Goal: Transaction & Acquisition: Purchase product/service

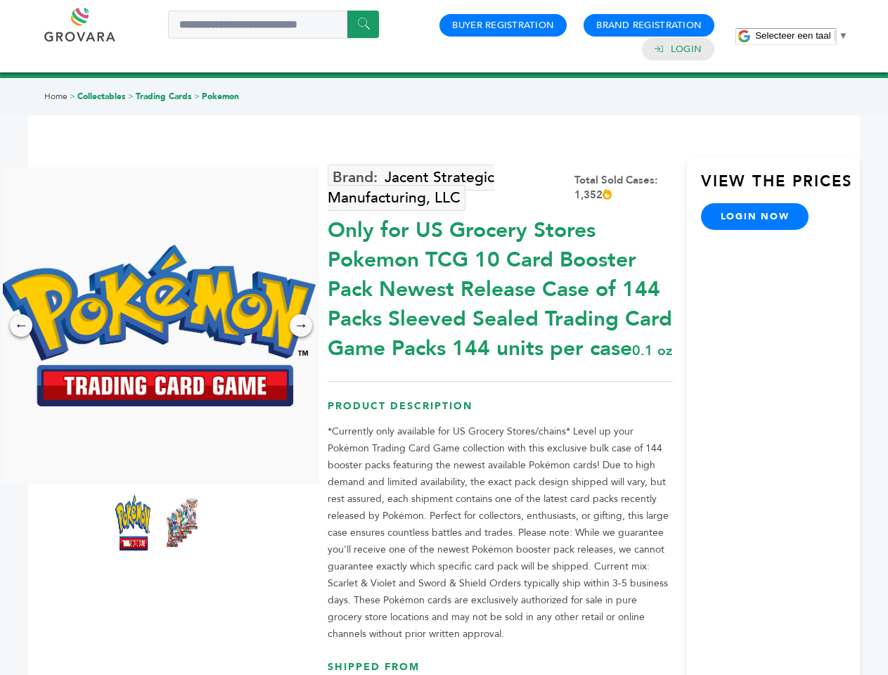
click at [802, 35] on span "Selecteer een taal" at bounding box center [792, 35] width 75 height 11
click at [158, 326] on img at bounding box center [157, 326] width 317 height 162
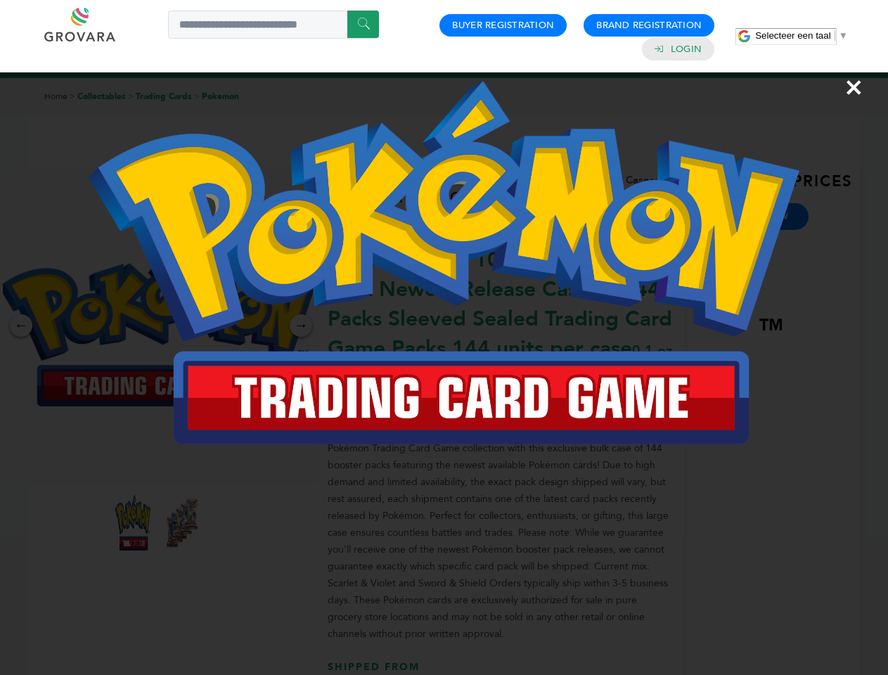
click at [21, 326] on div "×" at bounding box center [444, 337] width 888 height 675
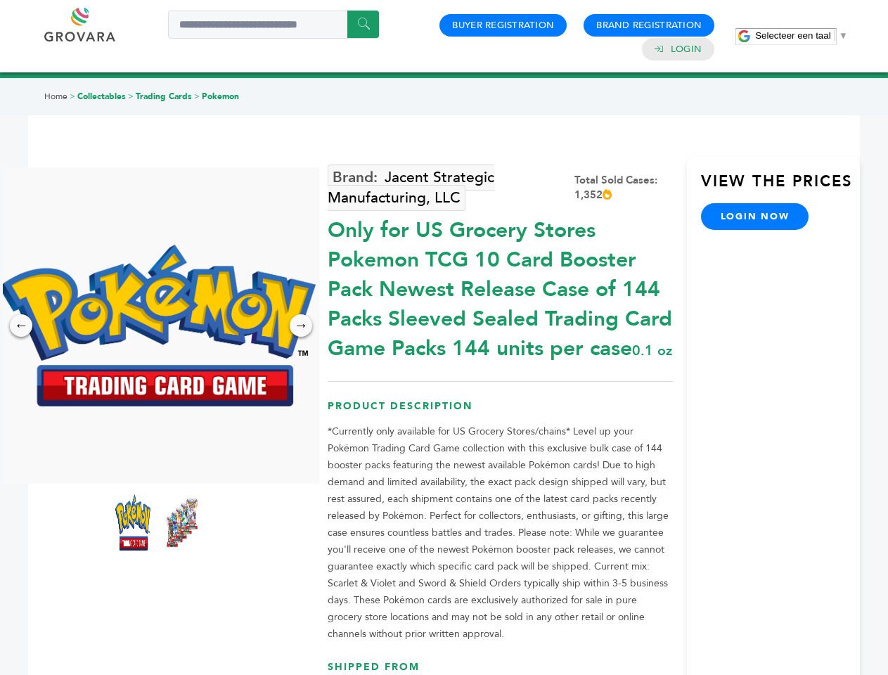
click at [301, 326] on div "→" at bounding box center [301, 325] width 23 height 23
click at [133, 523] on img at bounding box center [132, 522] width 35 height 56
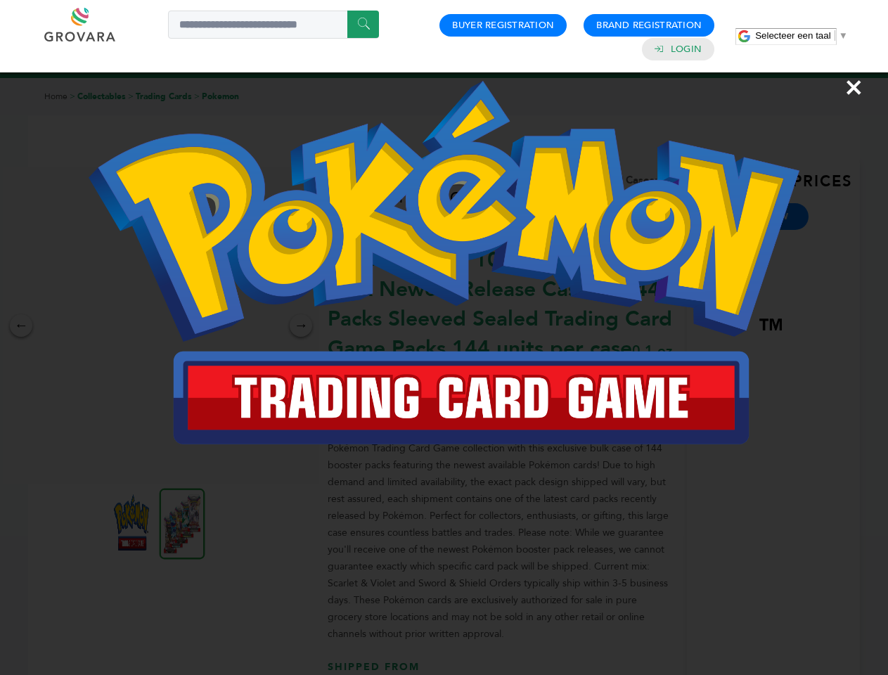
click at [182, 523] on div "×" at bounding box center [444, 337] width 888 height 675
